Goal: Information Seeking & Learning: Learn about a topic

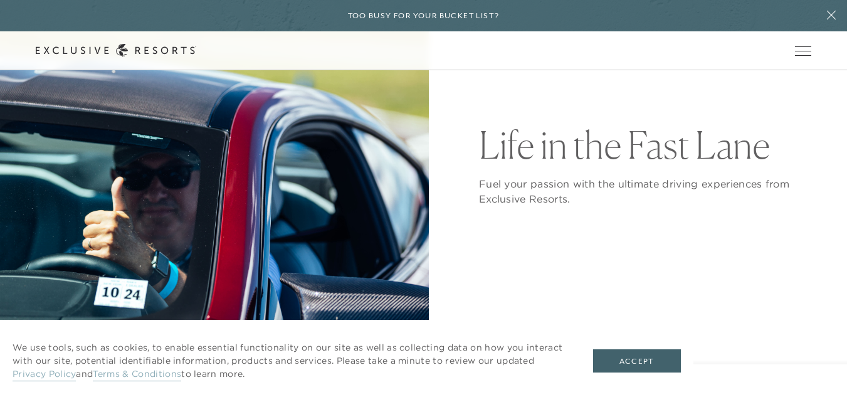
scroll to position [184, 0]
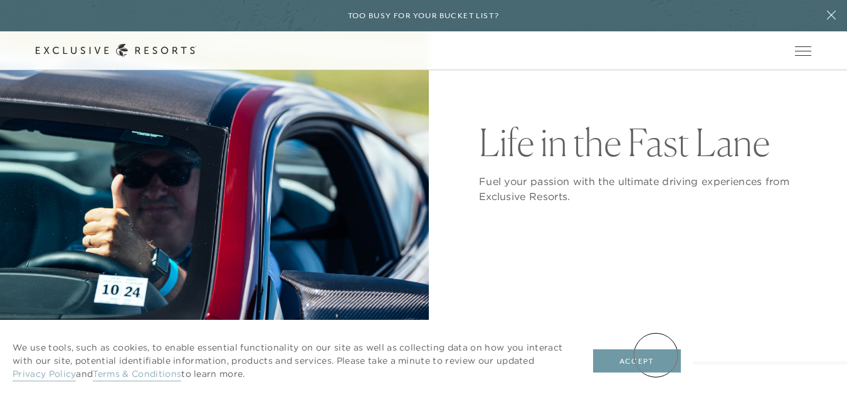
click at [656, 355] on button "Accept" at bounding box center [637, 361] width 88 height 24
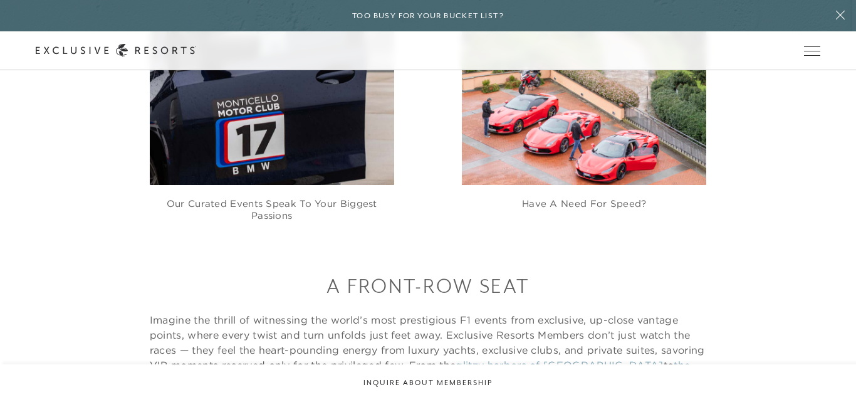
scroll to position [0, 0]
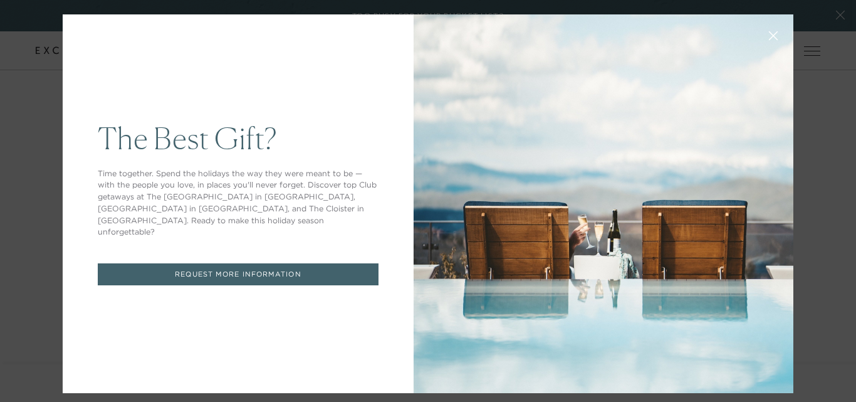
click at [769, 38] on button at bounding box center [773, 34] width 30 height 30
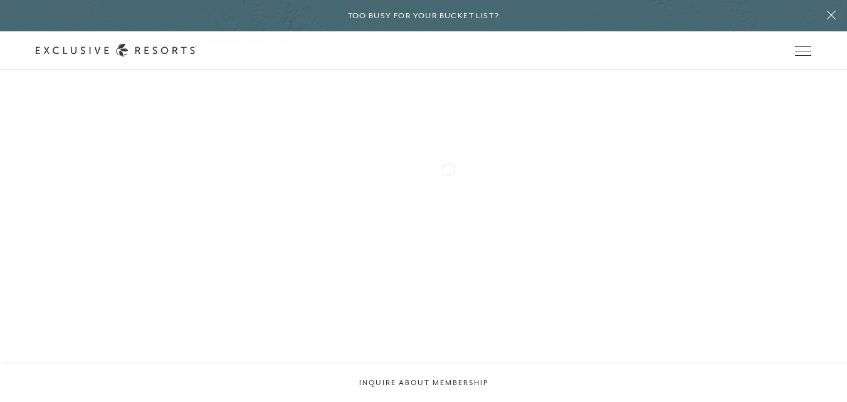
scroll to position [1303, 0]
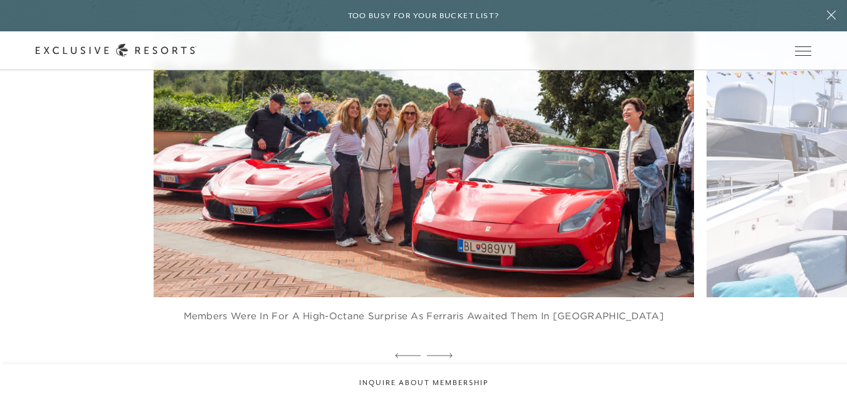
scroll to position [1438, 0]
click at [444, 346] on div at bounding box center [440, 355] width 26 height 19
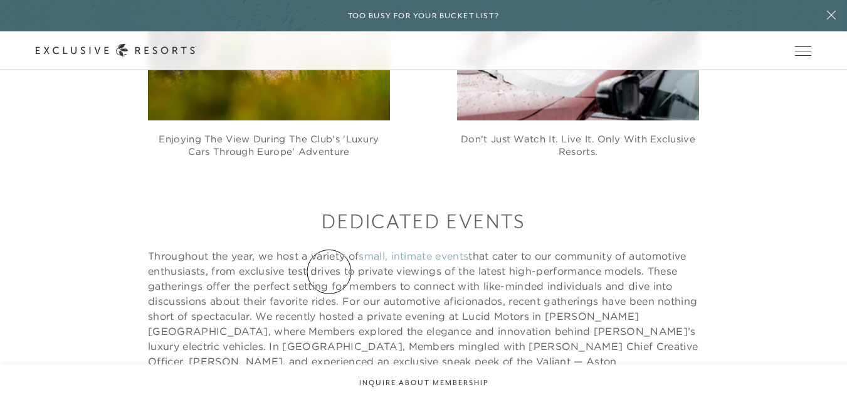
scroll to position [2843, 0]
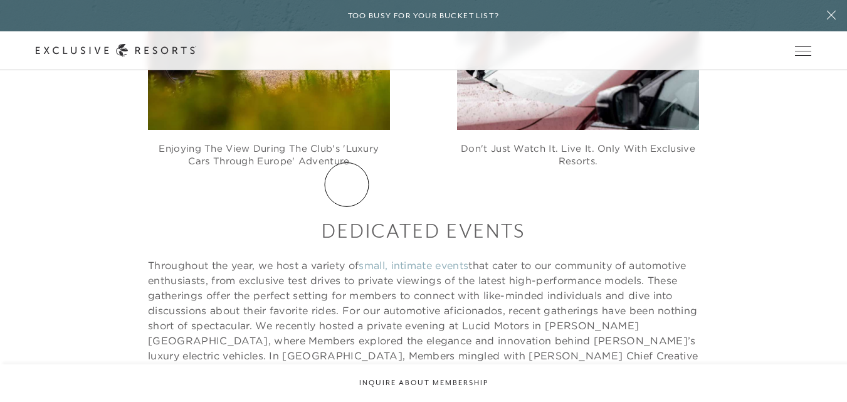
click at [347, 217] on h3 "Dedicated Events" at bounding box center [423, 231] width 551 height 28
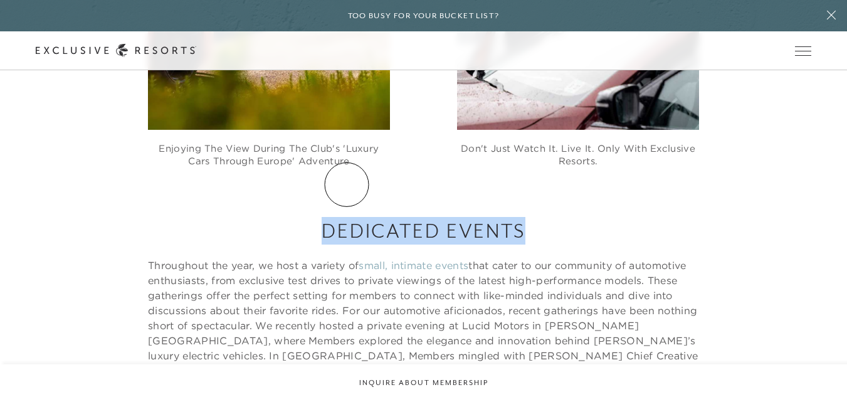
click at [347, 217] on h3 "Dedicated Events" at bounding box center [423, 231] width 551 height 28
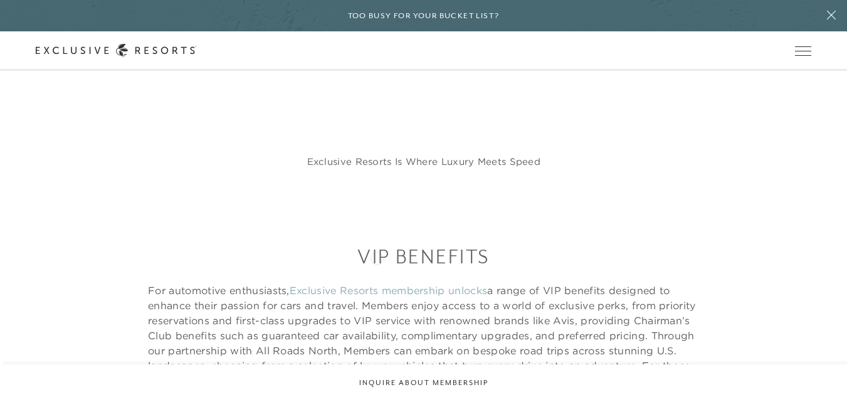
scroll to position [4113, 0]
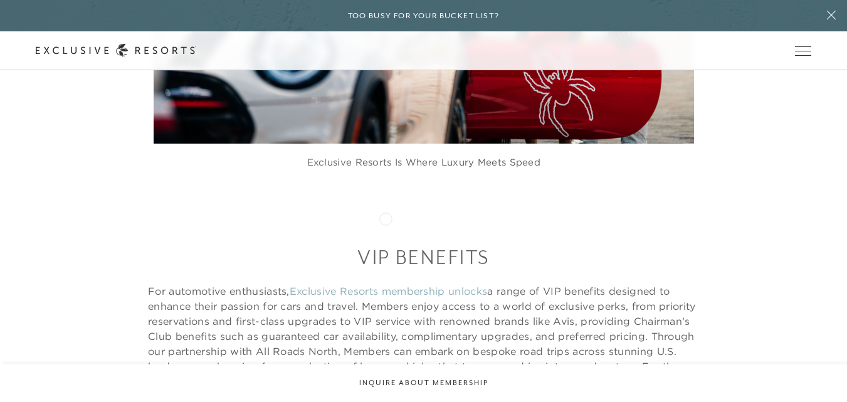
click at [385, 243] on div "VIP Benefits For automotive enthusiasts, Exclusive Resorts membership unlocks a…" at bounding box center [423, 338] width 551 height 191
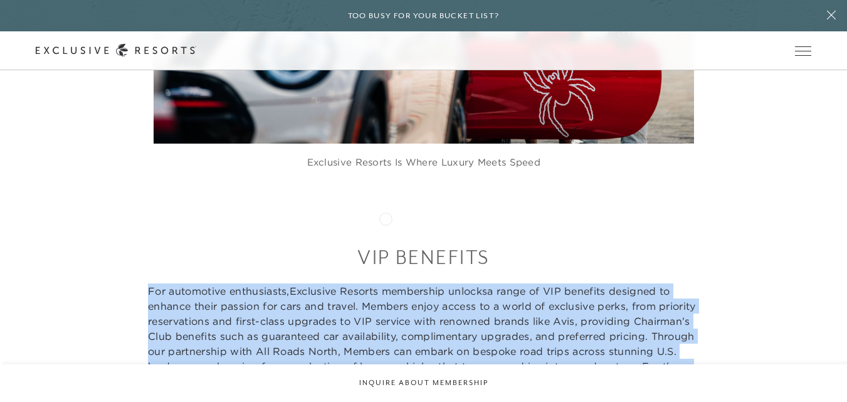
click at [385, 243] on div "VIP Benefits For automotive enthusiasts, Exclusive Resorts membership unlocks a…" at bounding box center [423, 338] width 551 height 191
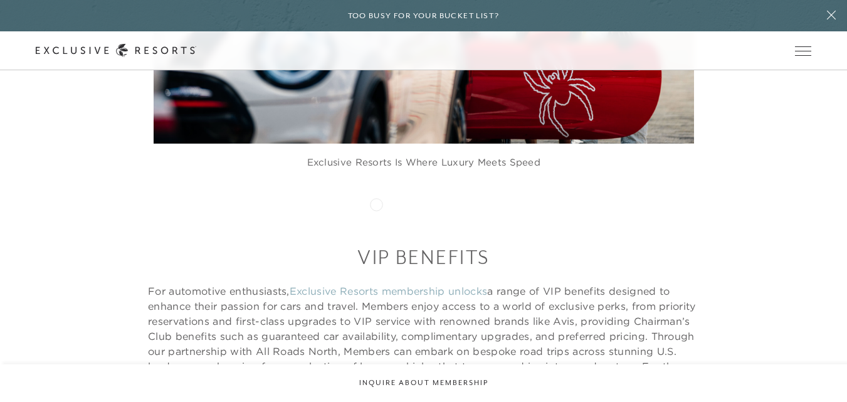
click at [376, 243] on h3 "VIP Benefits" at bounding box center [423, 257] width 551 height 28
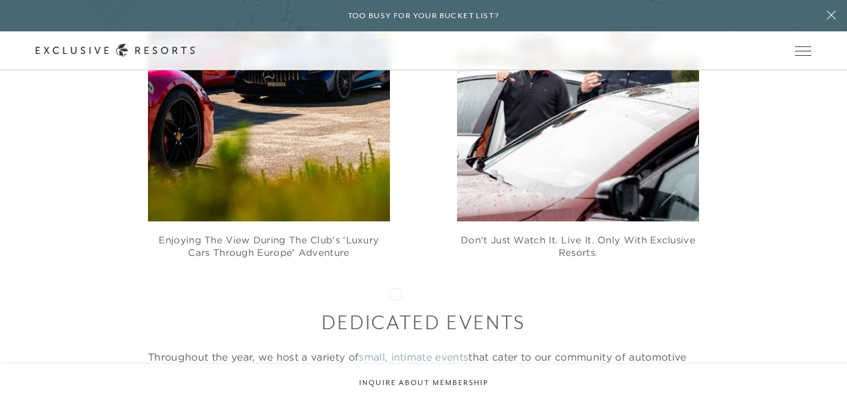
scroll to position [2751, 0]
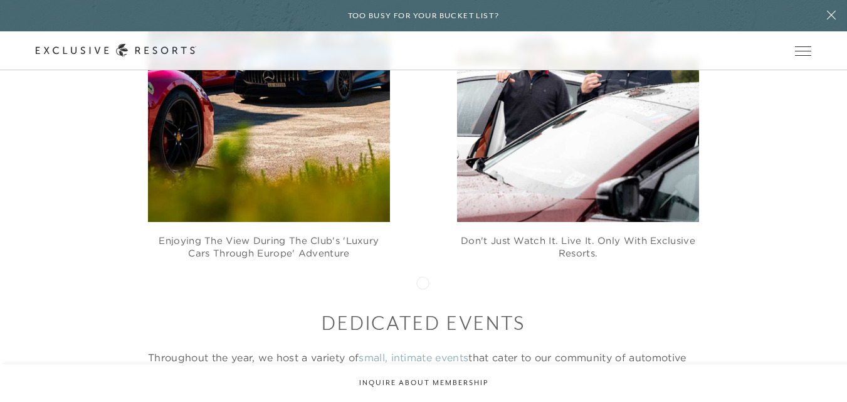
click at [422, 309] on h3 "Dedicated Events" at bounding box center [423, 323] width 551 height 28
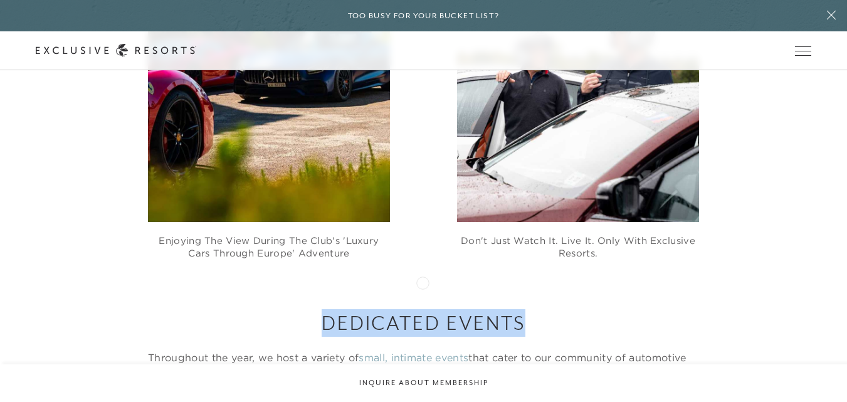
click at [422, 309] on h3 "Dedicated Events" at bounding box center [423, 323] width 551 height 28
copy h3 "Dedicated Events"
